Goal: Task Accomplishment & Management: Use online tool/utility

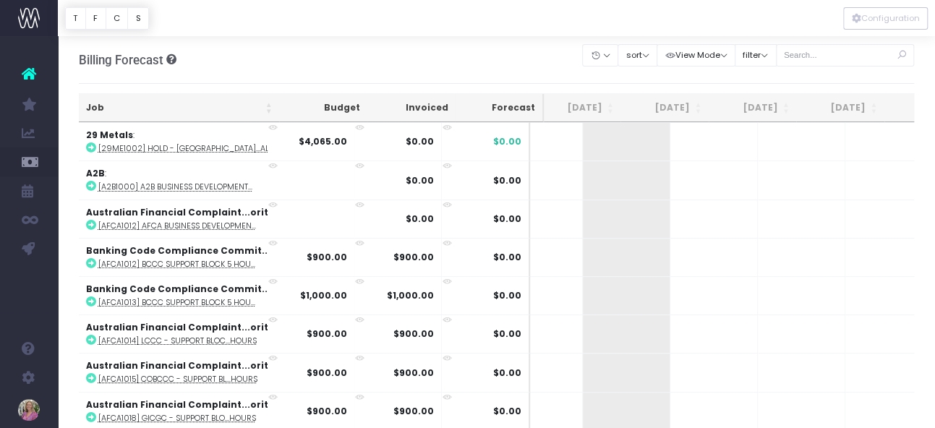
scroll to position [0, 187]
click at [547, 64] on div "Billing Forecast Overview of forecasted sales, cost and gross profit Clear Filt…" at bounding box center [497, 60] width 836 height 48
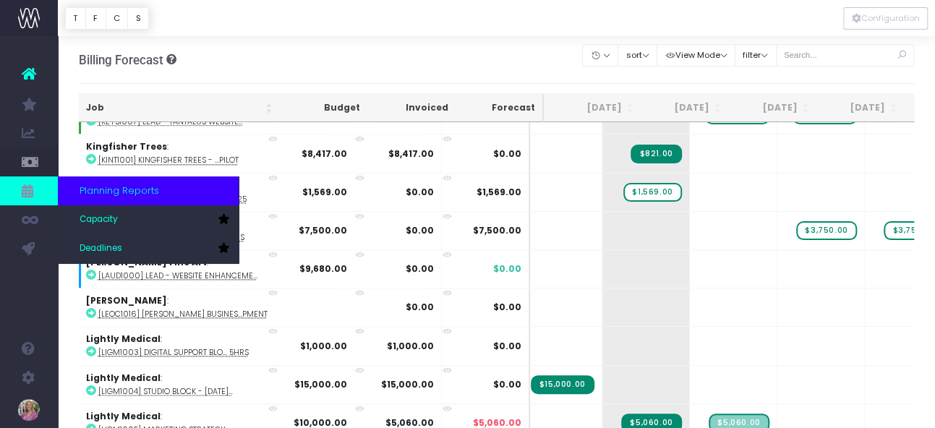
scroll to position [6510, 168]
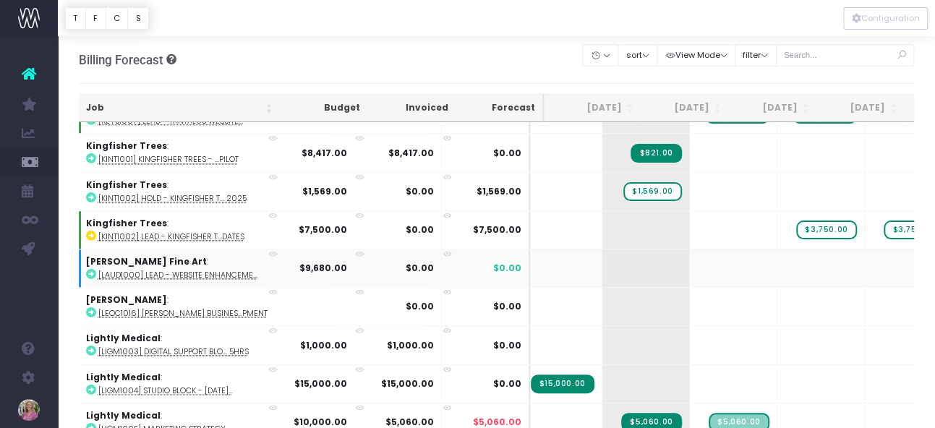
click at [92, 269] on icon at bounding box center [91, 274] width 10 height 10
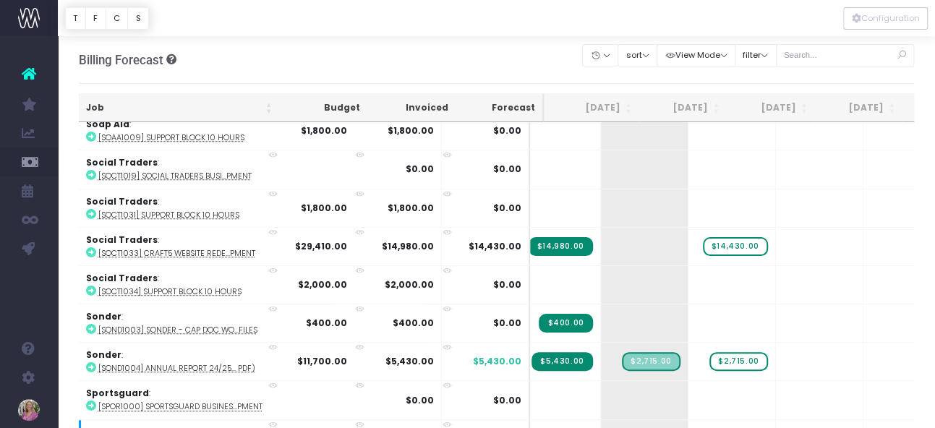
scroll to position [8888, 169]
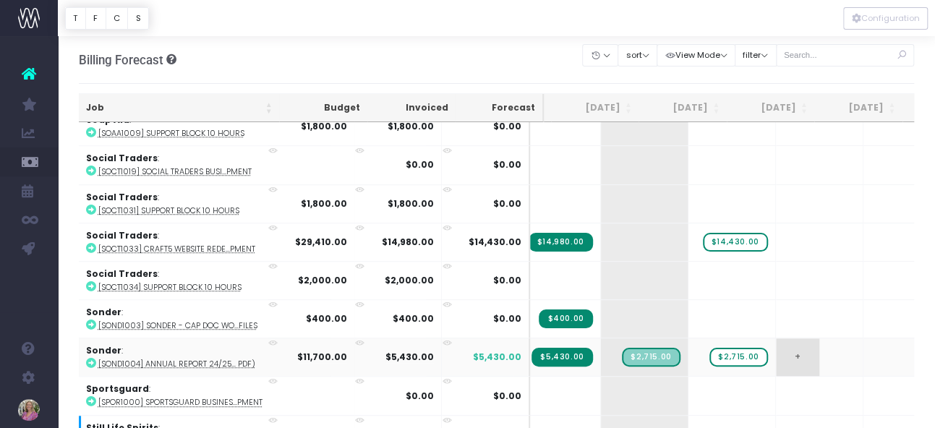
click at [776, 338] on span "+" at bounding box center [797, 357] width 43 height 38
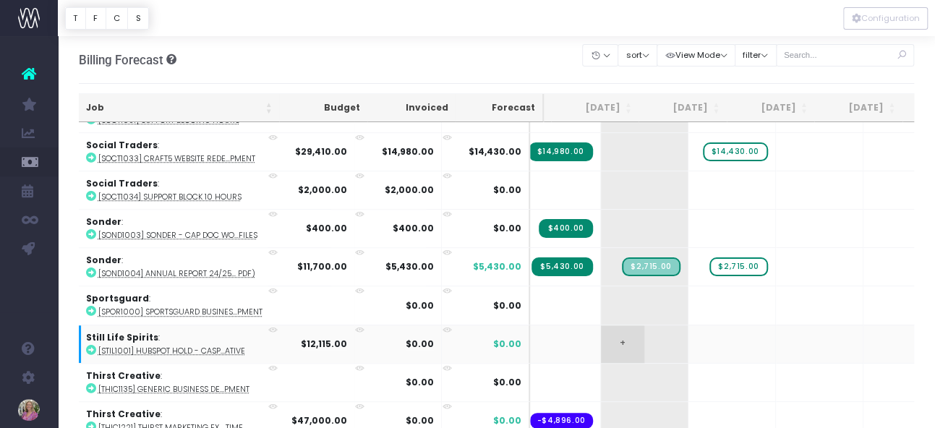
scroll to position [8975, 169]
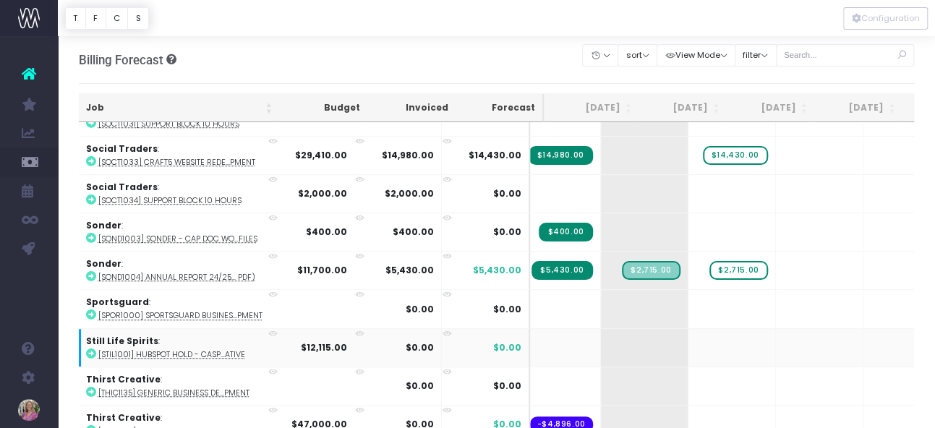
click at [90, 349] on icon at bounding box center [91, 354] width 10 height 10
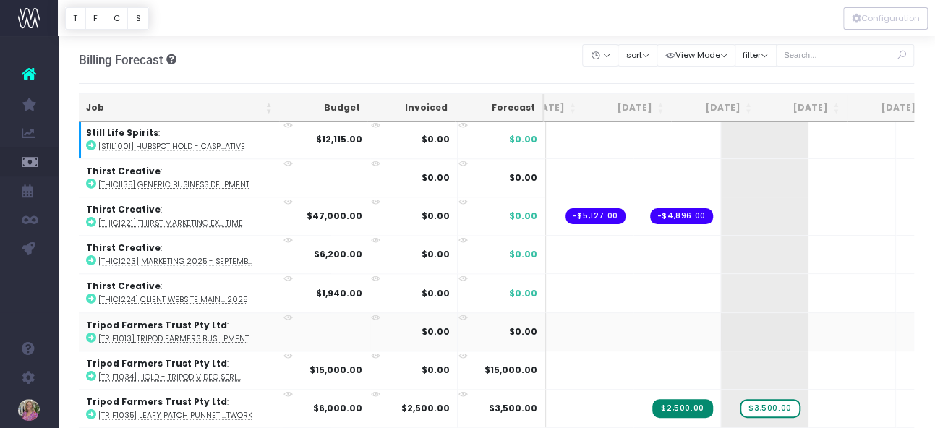
scroll to position [9183, 25]
